Goal: Communication & Community: Answer question/provide support

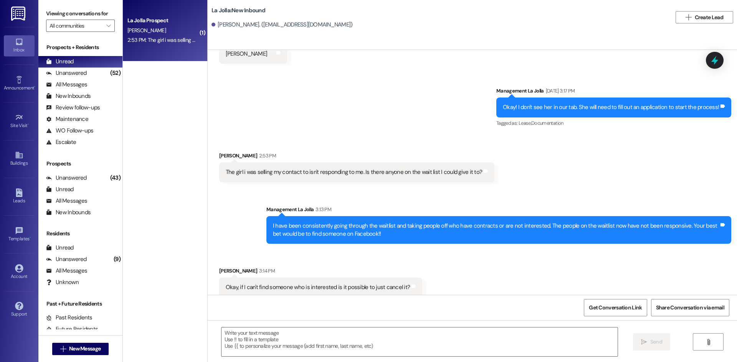
scroll to position [2912, 0]
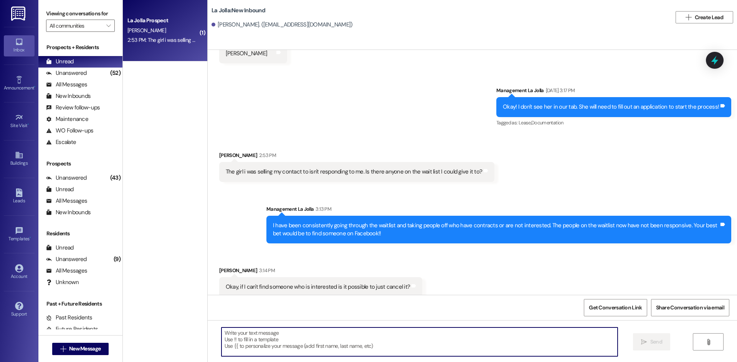
click at [324, 330] on textarea at bounding box center [420, 342] width 396 height 29
type textarea "U"
type textarea "n"
type textarea "N"
type textarea "T"
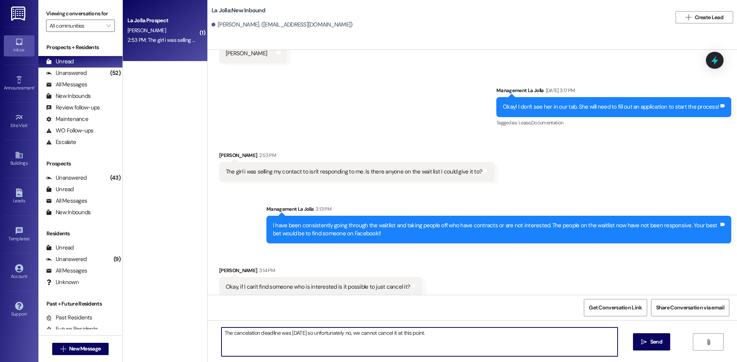
click at [448, 335] on textarea "The cancelation deadline was [DATE] so unfortunately no, we cannot cancel it at…" at bounding box center [420, 342] width 396 height 29
type textarea "The cancelation deadline was [DATE] so unfortunately no, we cannot cancel it at…"
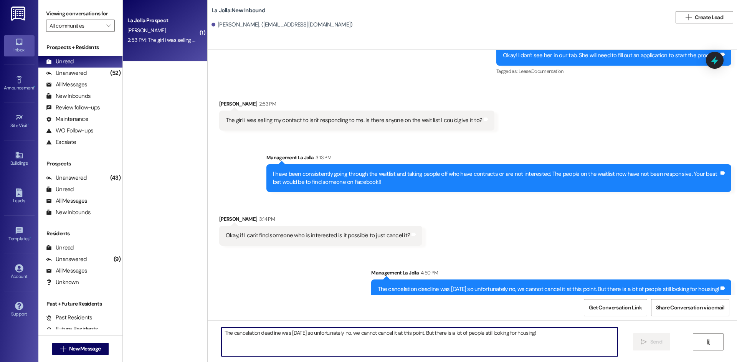
scroll to position [2965, 0]
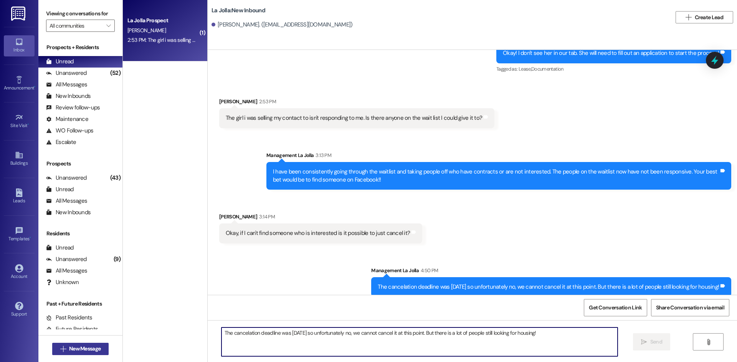
click at [69, 351] on span "New Message" at bounding box center [84, 349] width 31 height 8
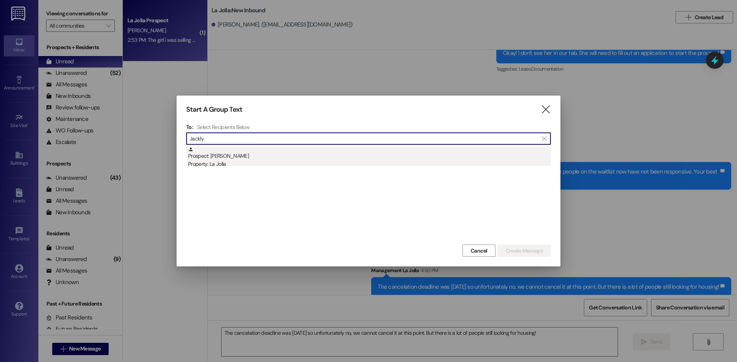
type input "Jackly"
click at [298, 151] on div "Prospect: [PERSON_NAME] Property: La Jolla" at bounding box center [369, 158] width 363 height 22
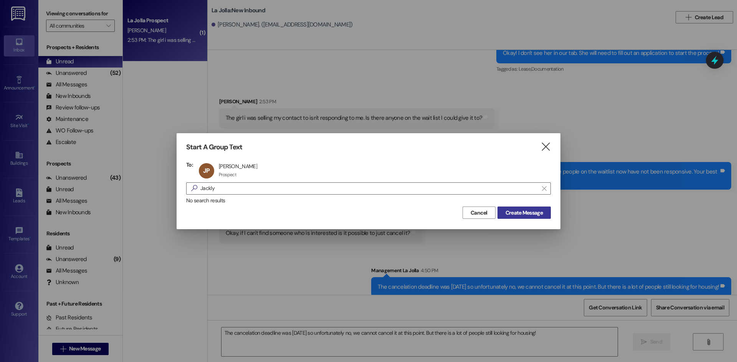
click at [515, 209] on span "Create Message" at bounding box center [524, 213] width 37 height 8
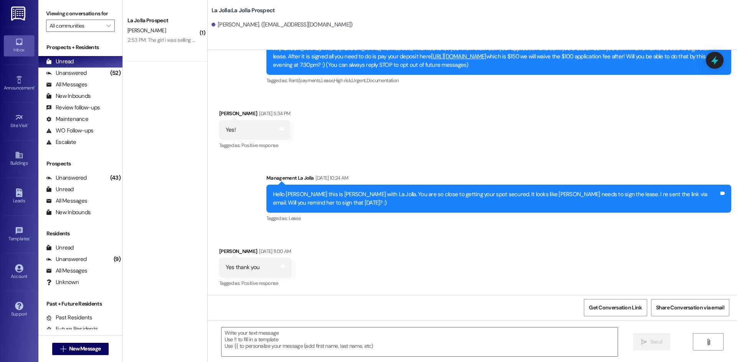
scroll to position [45, 0]
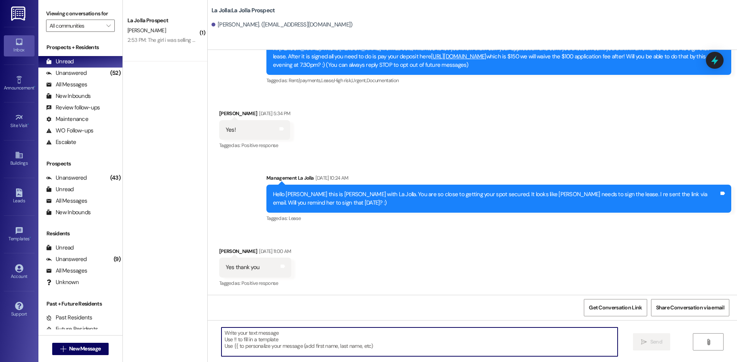
click at [266, 342] on textarea at bounding box center [420, 342] width 396 height 29
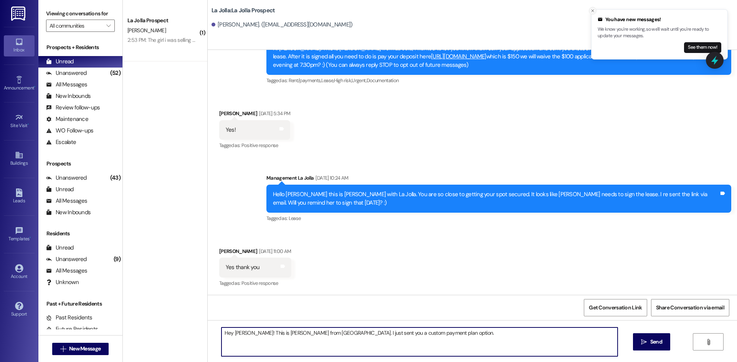
click at [595, 13] on button "Close toast" at bounding box center [593, 11] width 8 height 8
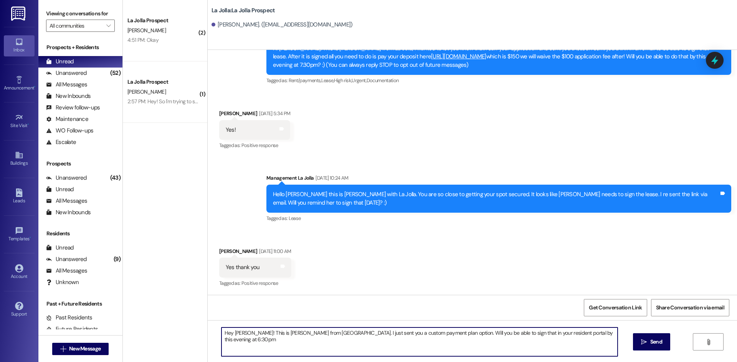
type textarea "Hey [PERSON_NAME]! This is [PERSON_NAME] from [GEOGRAPHIC_DATA]. I just sent yo…"
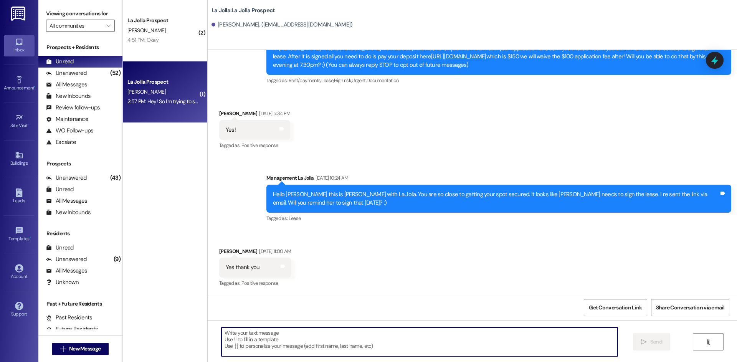
click at [175, 95] on div "[PERSON_NAME]" at bounding box center [163, 92] width 73 height 10
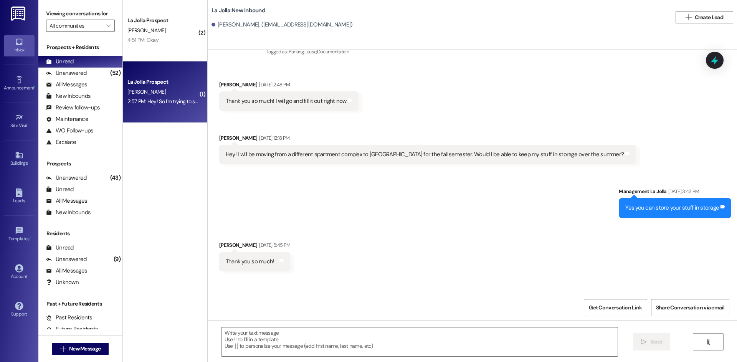
scroll to position [110, 0]
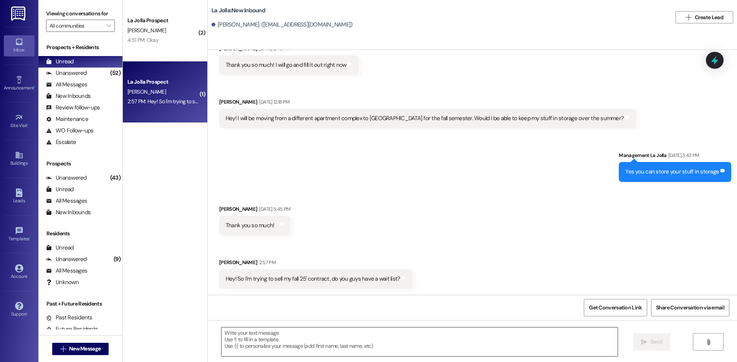
click at [295, 343] on textarea at bounding box center [420, 342] width 396 height 29
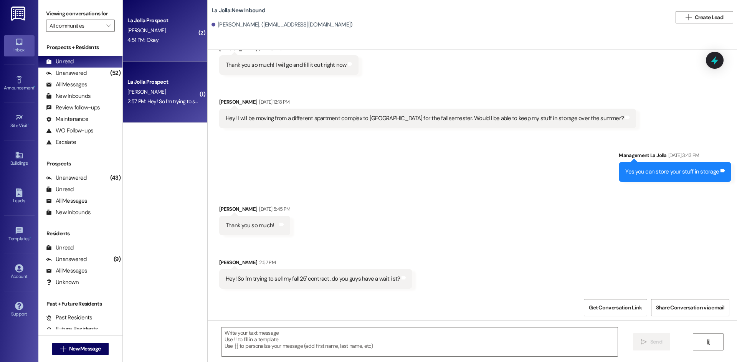
click at [157, 38] on div "4:51 PM: Okay 4:51 PM: Okay" at bounding box center [163, 40] width 73 height 10
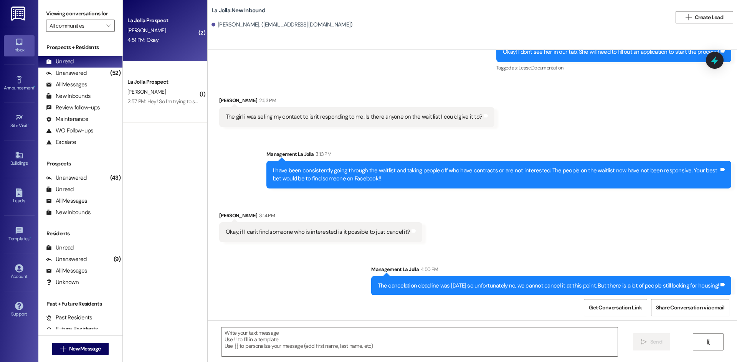
scroll to position [3018, 0]
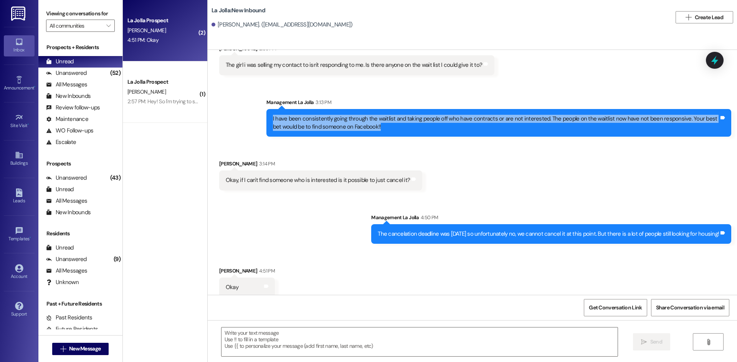
drag, startPoint x: 267, startPoint y: 110, endPoint x: 366, endPoint y: 124, distance: 100.1
click at [366, 124] on div "I have been consistently going through the waitlist and taking people off who h…" at bounding box center [499, 123] width 465 height 28
copy div "I have been consistently going through the waitlist and taking people off who h…"
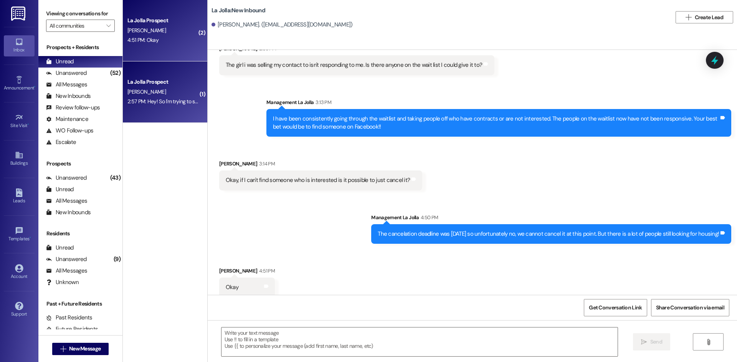
click at [144, 78] on div "La Jolla Prospect" at bounding box center [163, 82] width 71 height 8
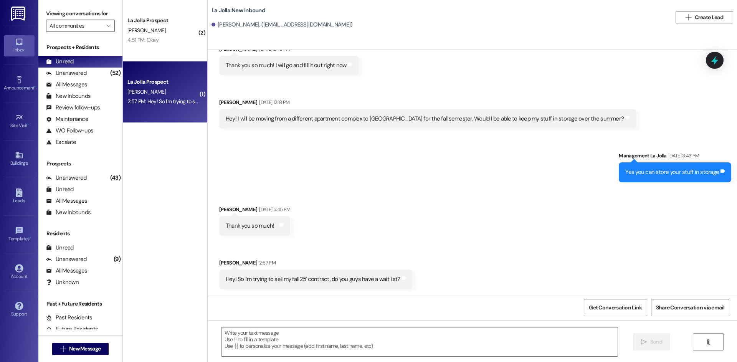
scroll to position [110, 0]
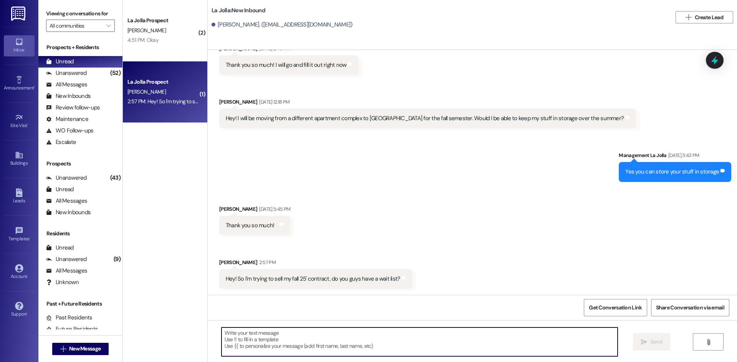
click at [271, 343] on textarea at bounding box center [420, 342] width 396 height 29
paste textarea "I have been consistently going through the waitlist and taking people off who h…"
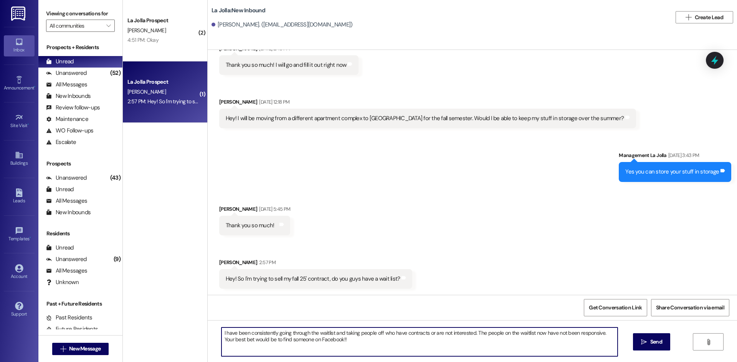
click at [222, 334] on textarea "I have been consistently going through the waitlist and taking people off who h…" at bounding box center [420, 342] width 396 height 29
type textarea "Hey! Thanks for reaching out! I have been consistently going through the waitli…"
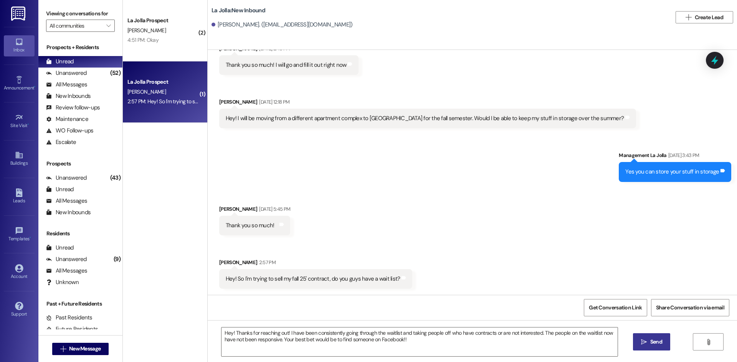
click at [648, 345] on span " Send" at bounding box center [652, 342] width 24 height 8
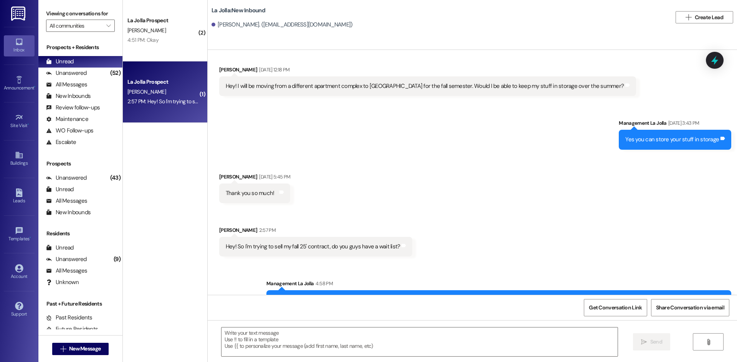
scroll to position [172, 0]
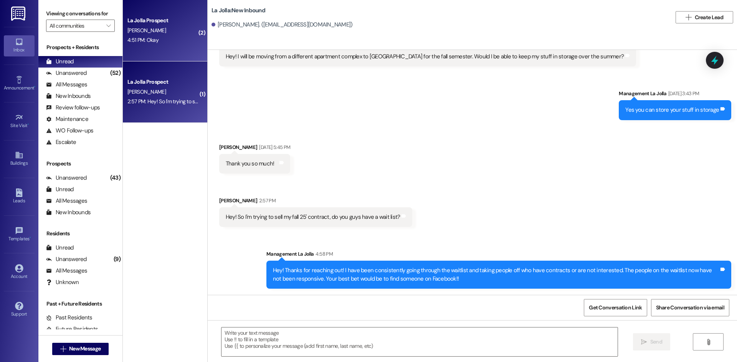
click at [169, 20] on div "La Jolla Prospect" at bounding box center [163, 21] width 71 height 8
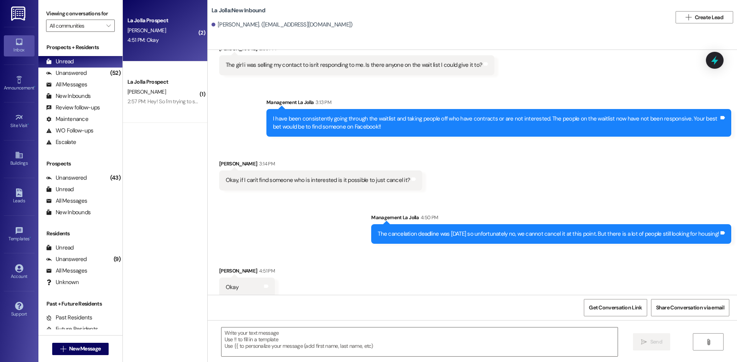
scroll to position [3019, 0]
